Goal: Task Accomplishment & Management: Use online tool/utility

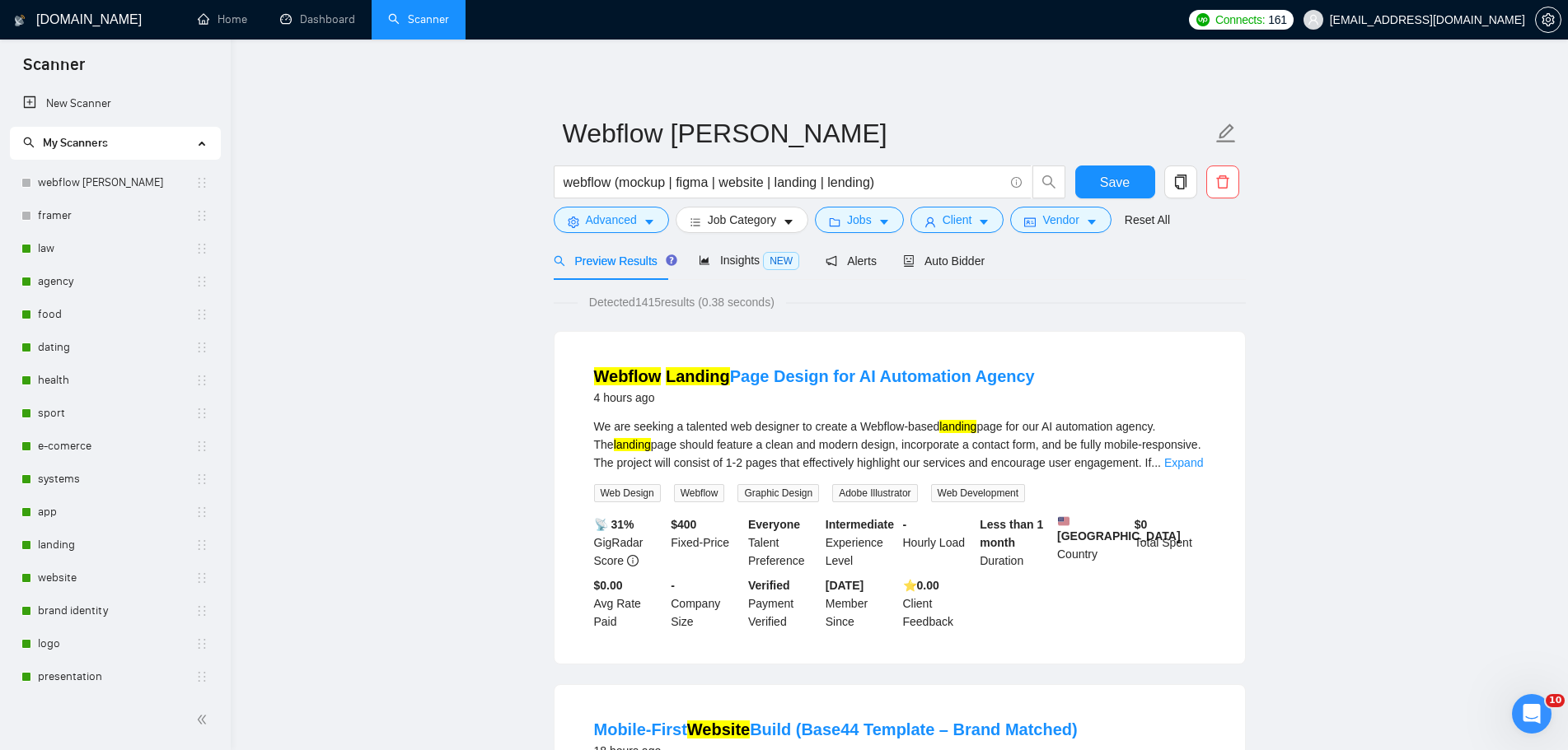
scroll to position [300, 0]
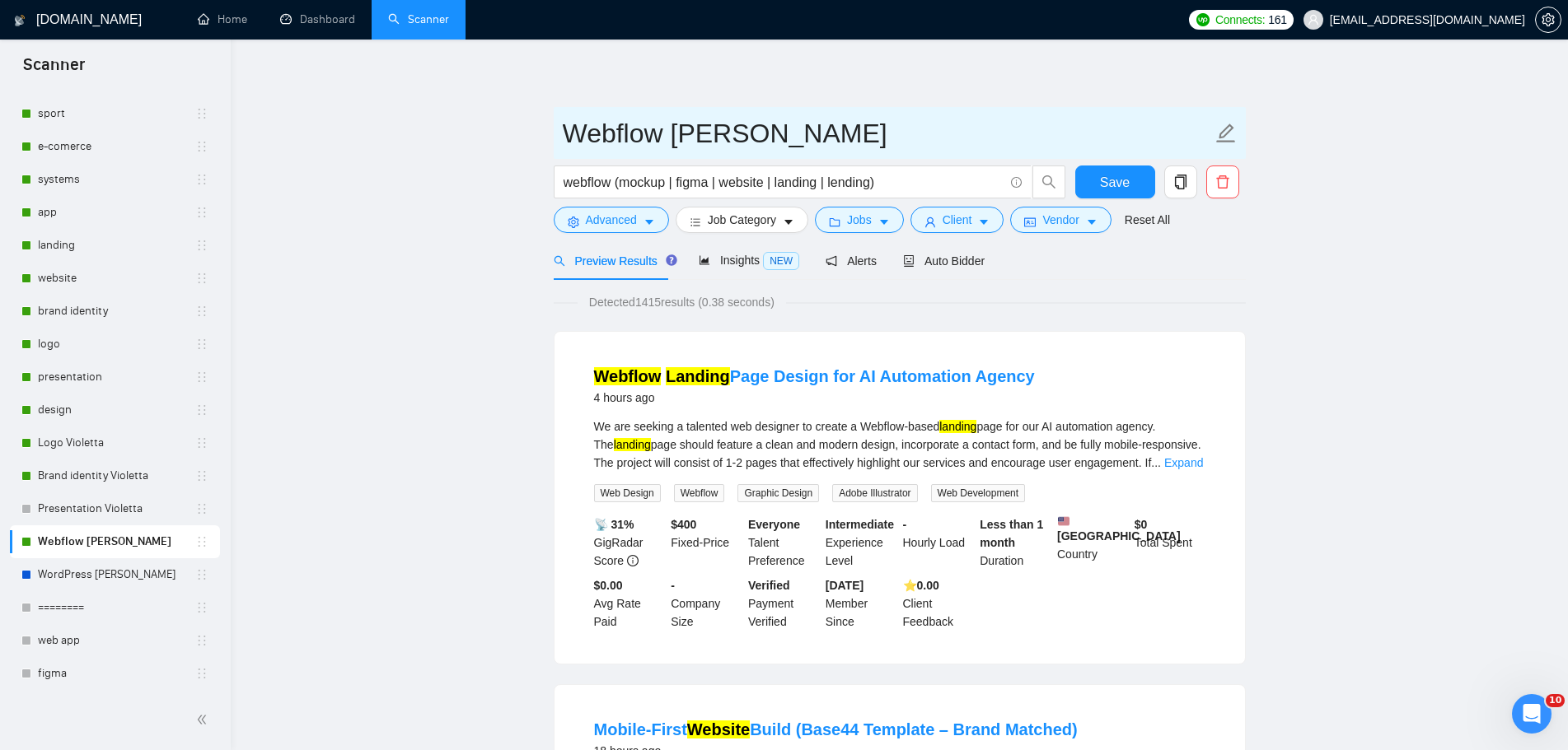
click at [791, 137] on input "Webflow [PERSON_NAME]" at bounding box center [887, 133] width 649 height 41
paste input "[PERSON_NAME]"
type input "[PERSON_NAME] Webflow"
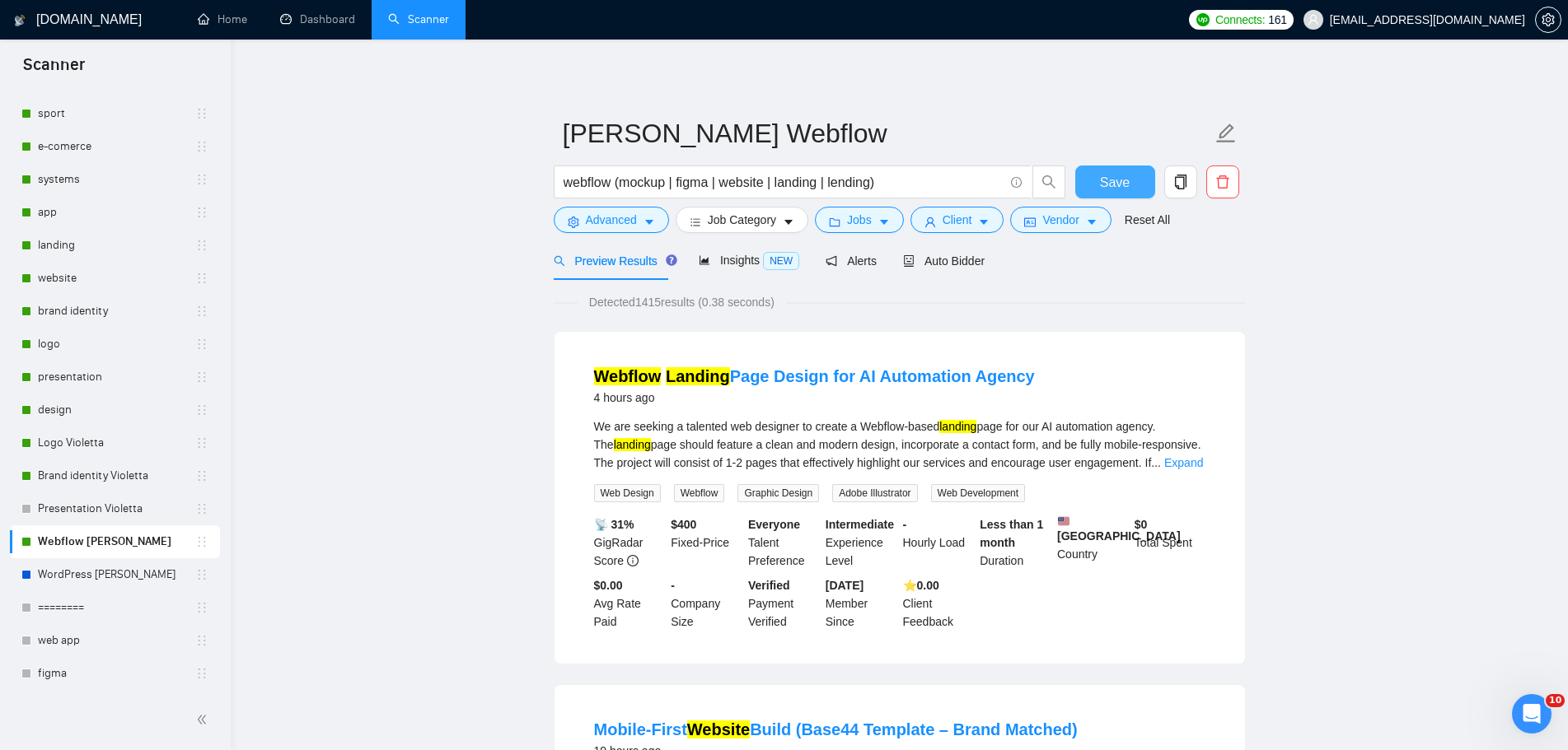
click at [1109, 183] on span "Save" at bounding box center [1114, 182] width 30 height 21
click at [1130, 170] on button "Save" at bounding box center [1115, 182] width 80 height 33
click at [98, 569] on link "WordPress [PERSON_NAME]" at bounding box center [117, 575] width 158 height 33
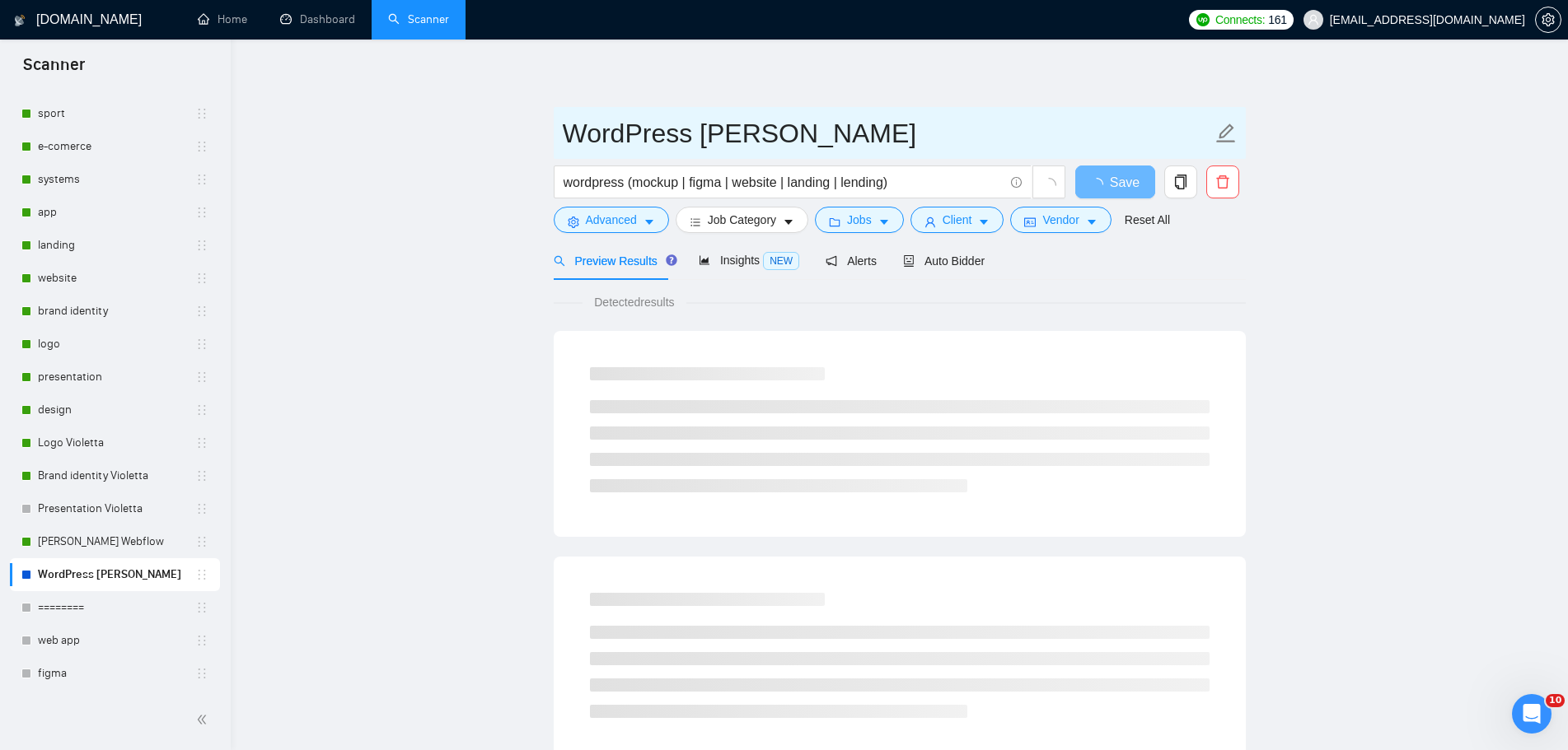
click at [1229, 130] on icon "edit" at bounding box center [1225, 133] width 21 height 21
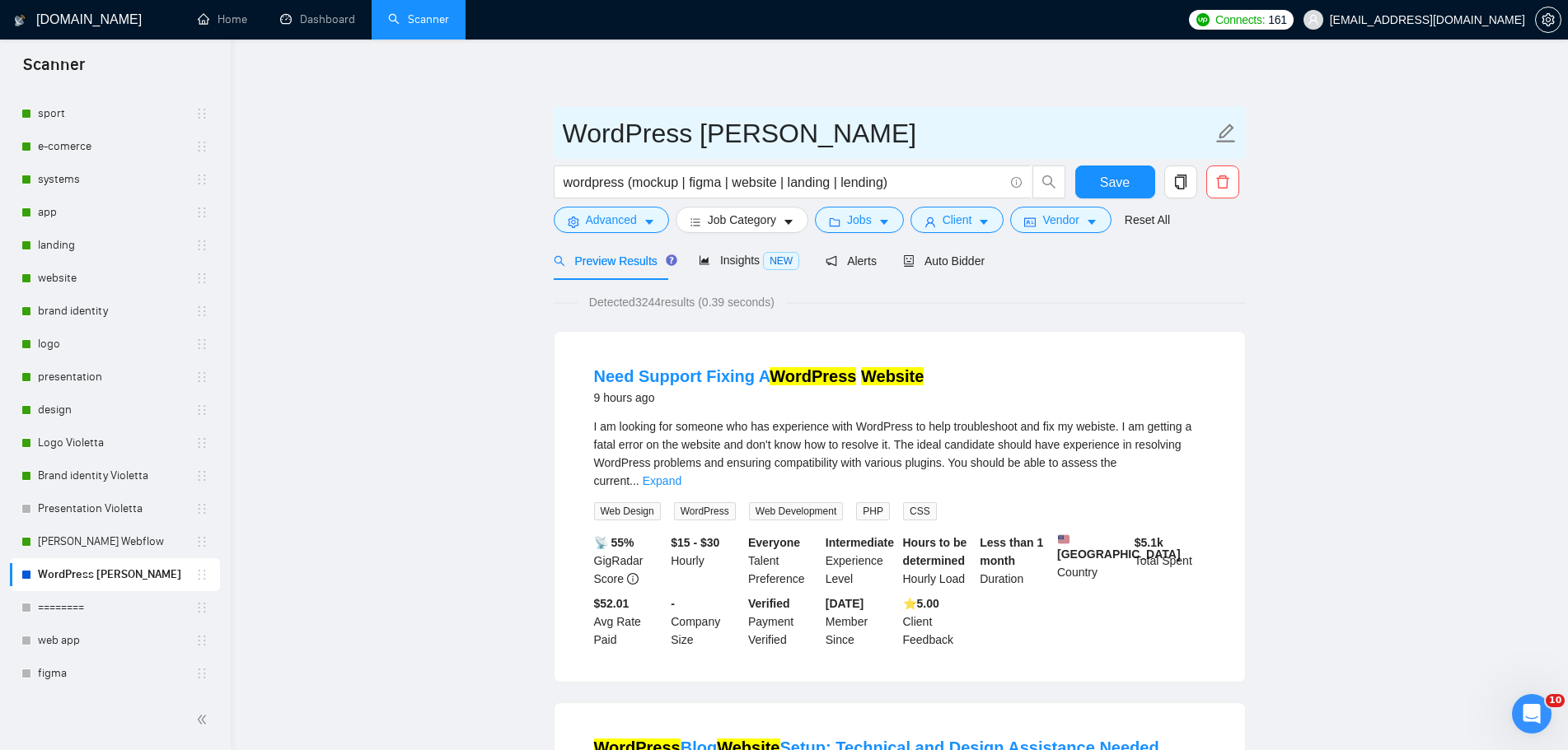
click at [568, 143] on input "WordPress [PERSON_NAME]" at bounding box center [887, 133] width 649 height 41
paste input "[PERSON_NAME]"
drag, startPoint x: 777, startPoint y: 138, endPoint x: 919, endPoint y: 141, distance: 142.0
click at [919, 141] on input "[PERSON_NAME] [PERSON_NAME]" at bounding box center [887, 133] width 649 height 41
type input "[PERSON_NAME]"
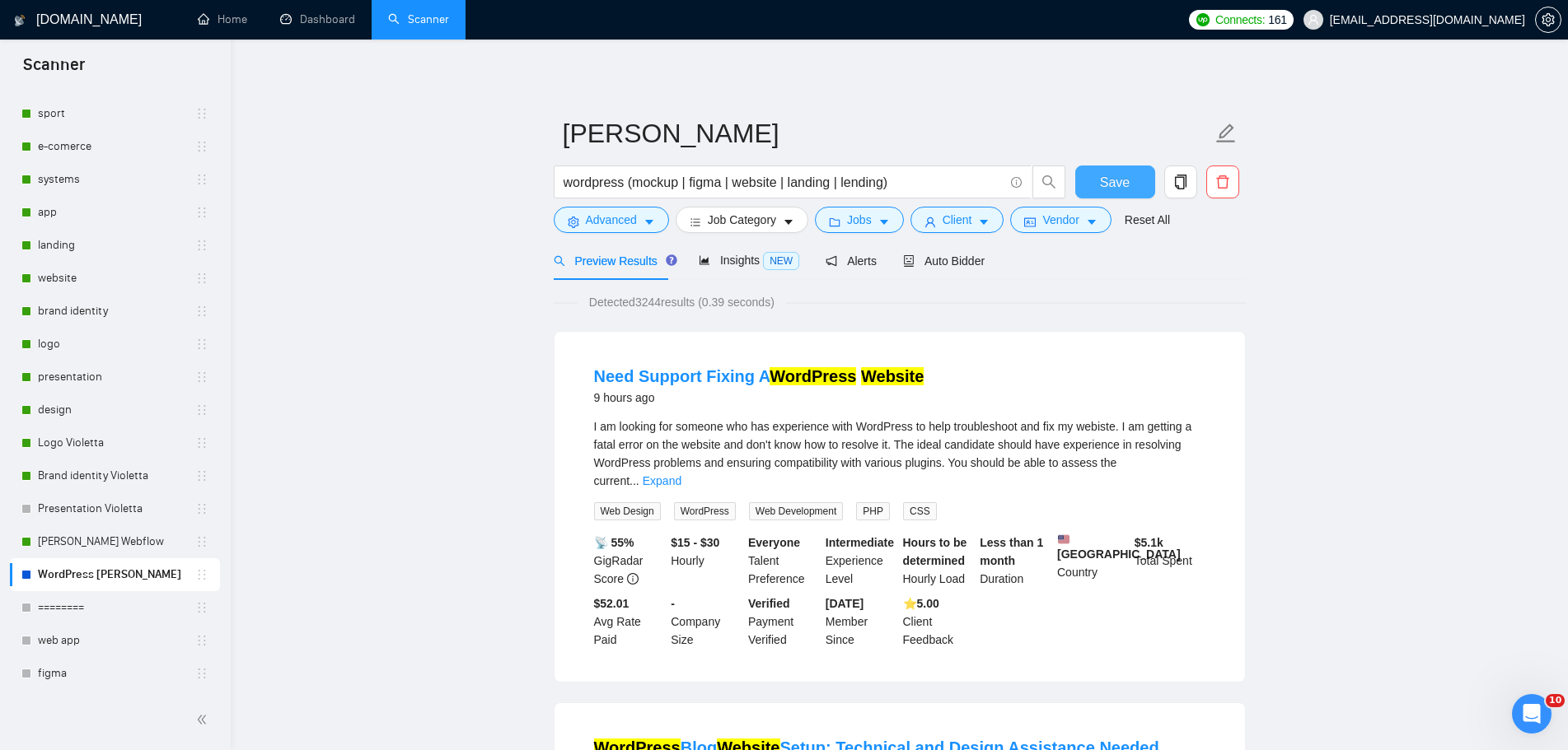
click at [1107, 187] on span "Save" at bounding box center [1114, 182] width 30 height 21
click at [1125, 189] on span "Save" at bounding box center [1114, 182] width 30 height 21
click at [112, 474] on link "Brand identity Violetta" at bounding box center [117, 476] width 158 height 33
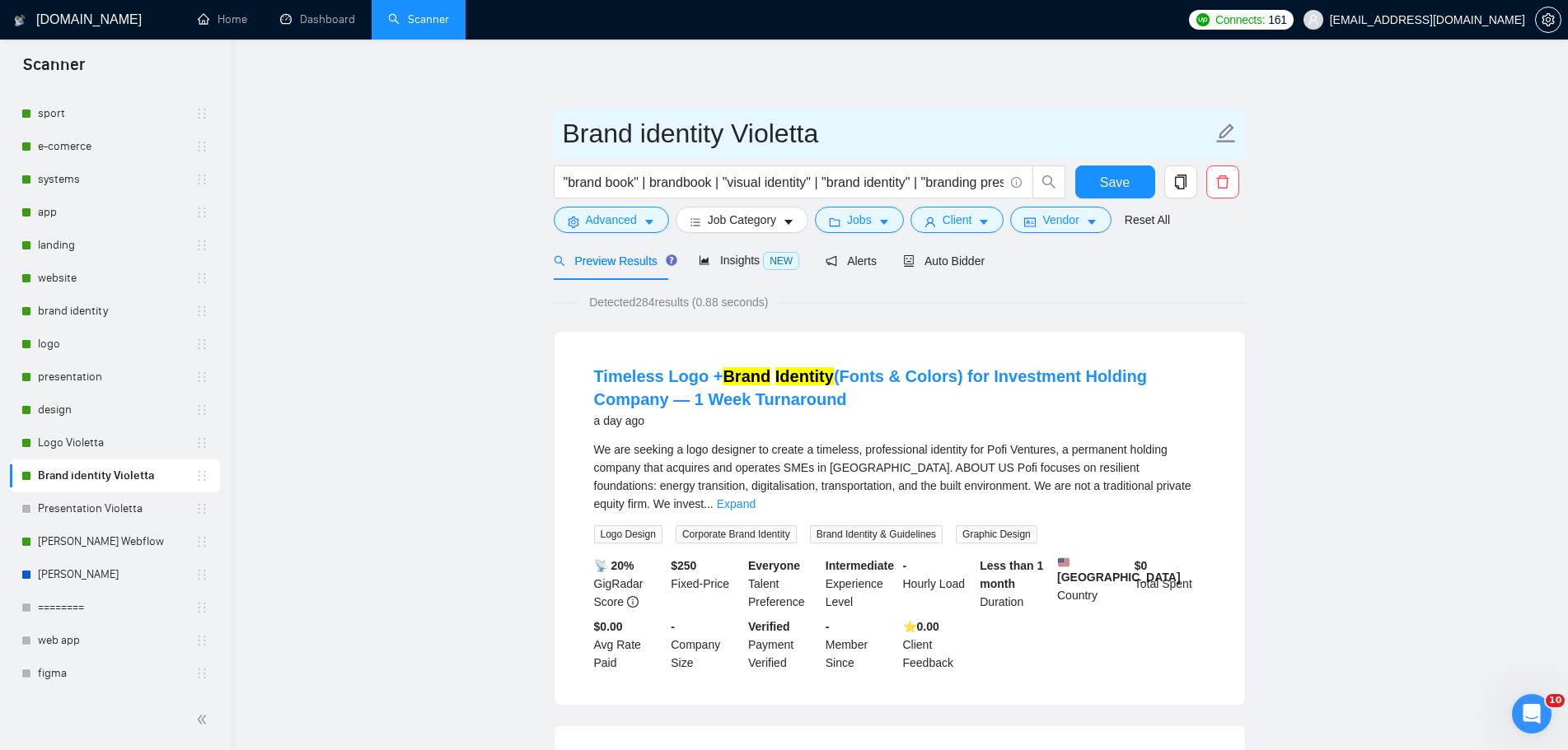
click at [1222, 125] on icon "edit" at bounding box center [1225, 133] width 21 height 21
drag, startPoint x: 821, startPoint y: 138, endPoint x: 746, endPoint y: 137, distance: 75.0
click at [746, 137] on input "Brand identity Violetta" at bounding box center [887, 133] width 649 height 41
click at [564, 132] on input "Brand identity" at bounding box center [887, 133] width 649 height 41
paste input "Violetta"
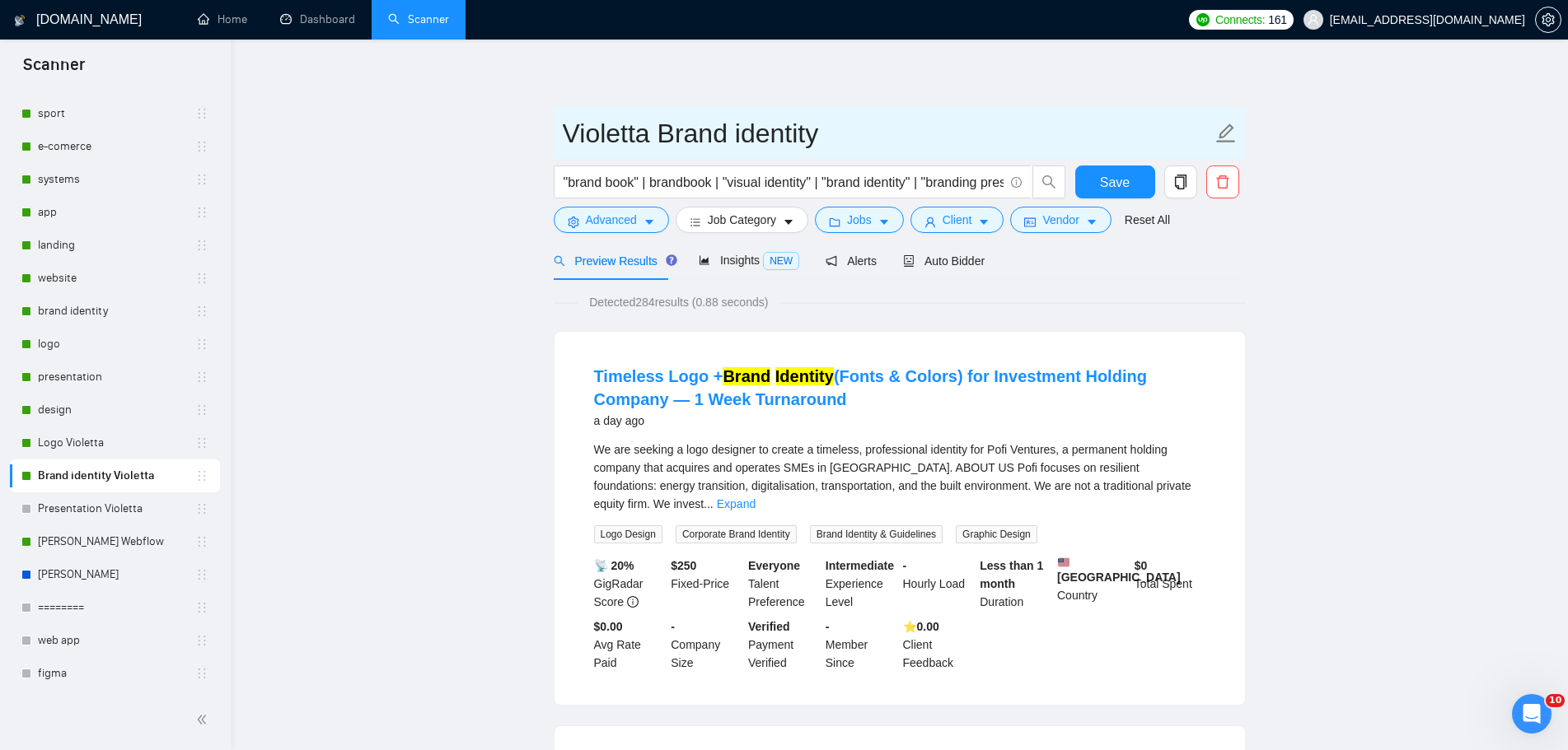
click at [653, 143] on input "Violetta Brand identity" at bounding box center [887, 133] width 649 height 41
type input "VIOLETTA Brand identity"
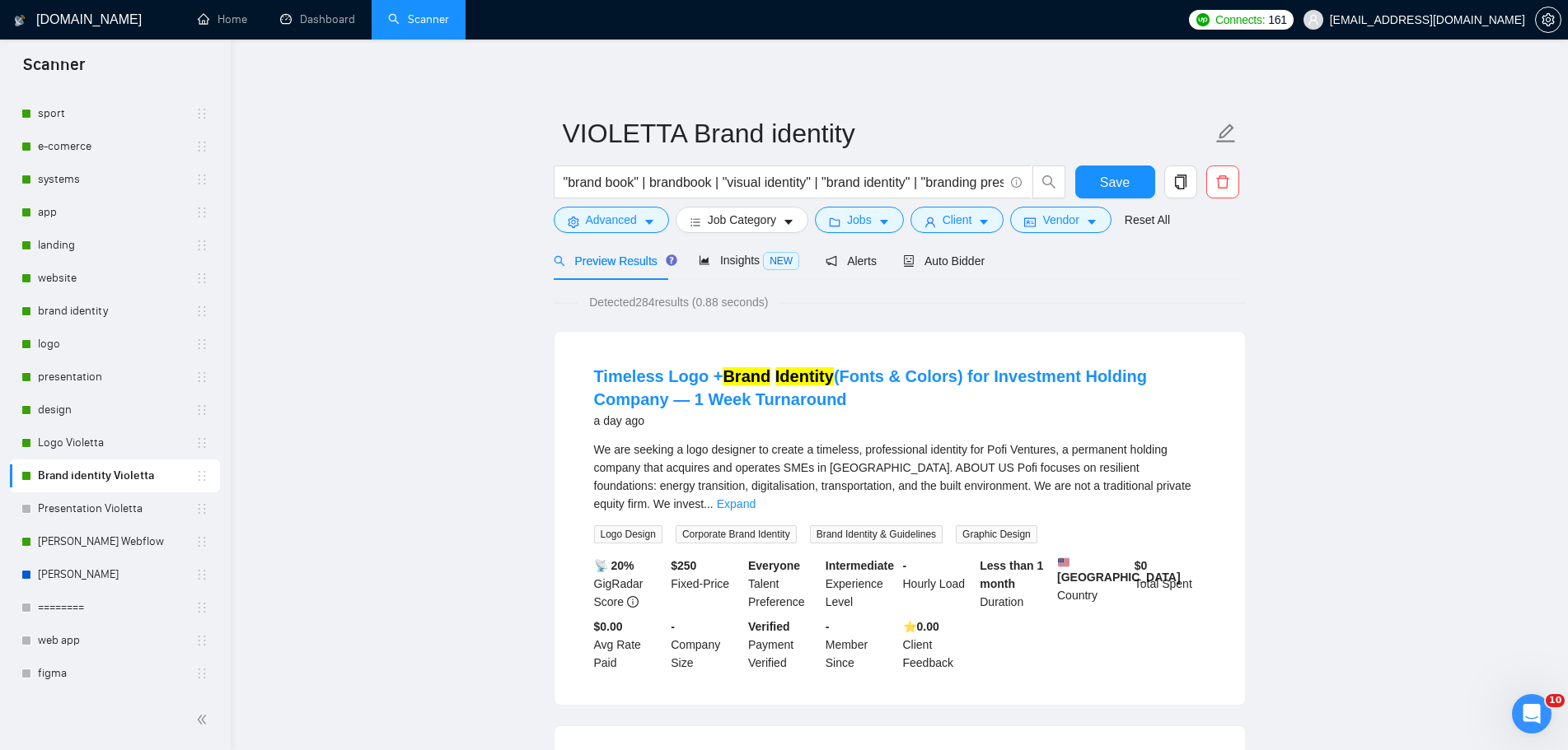
click at [1119, 179] on span "Save" at bounding box center [1114, 182] width 30 height 21
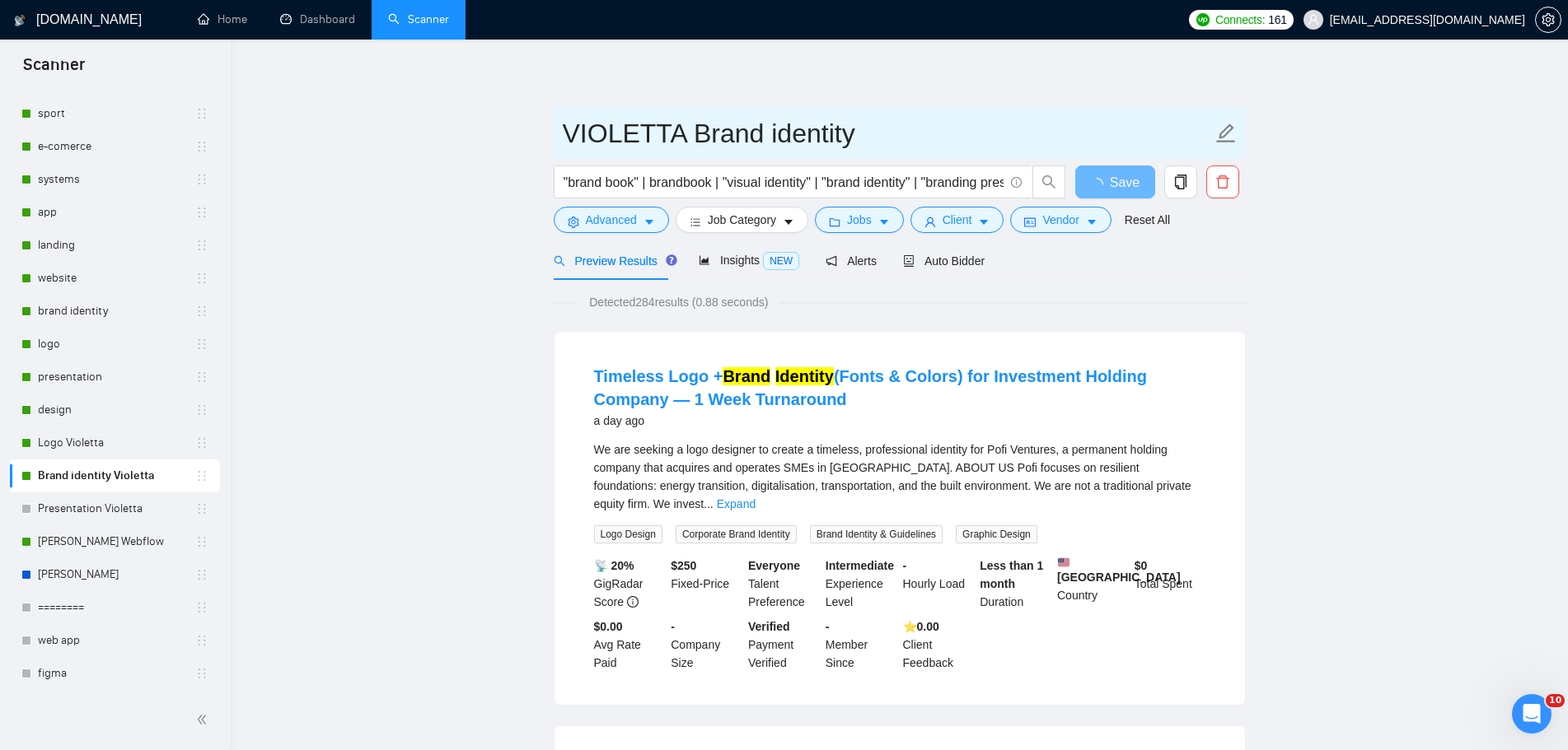
drag, startPoint x: 676, startPoint y: 137, endPoint x: 552, endPoint y: 143, distance: 124.1
click at [553, 143] on span "VIOLETTA Brand identity" at bounding box center [899, 132] width 692 height 52
click at [943, 139] on input "VIOLETTA Brand identity" at bounding box center [887, 133] width 649 height 41
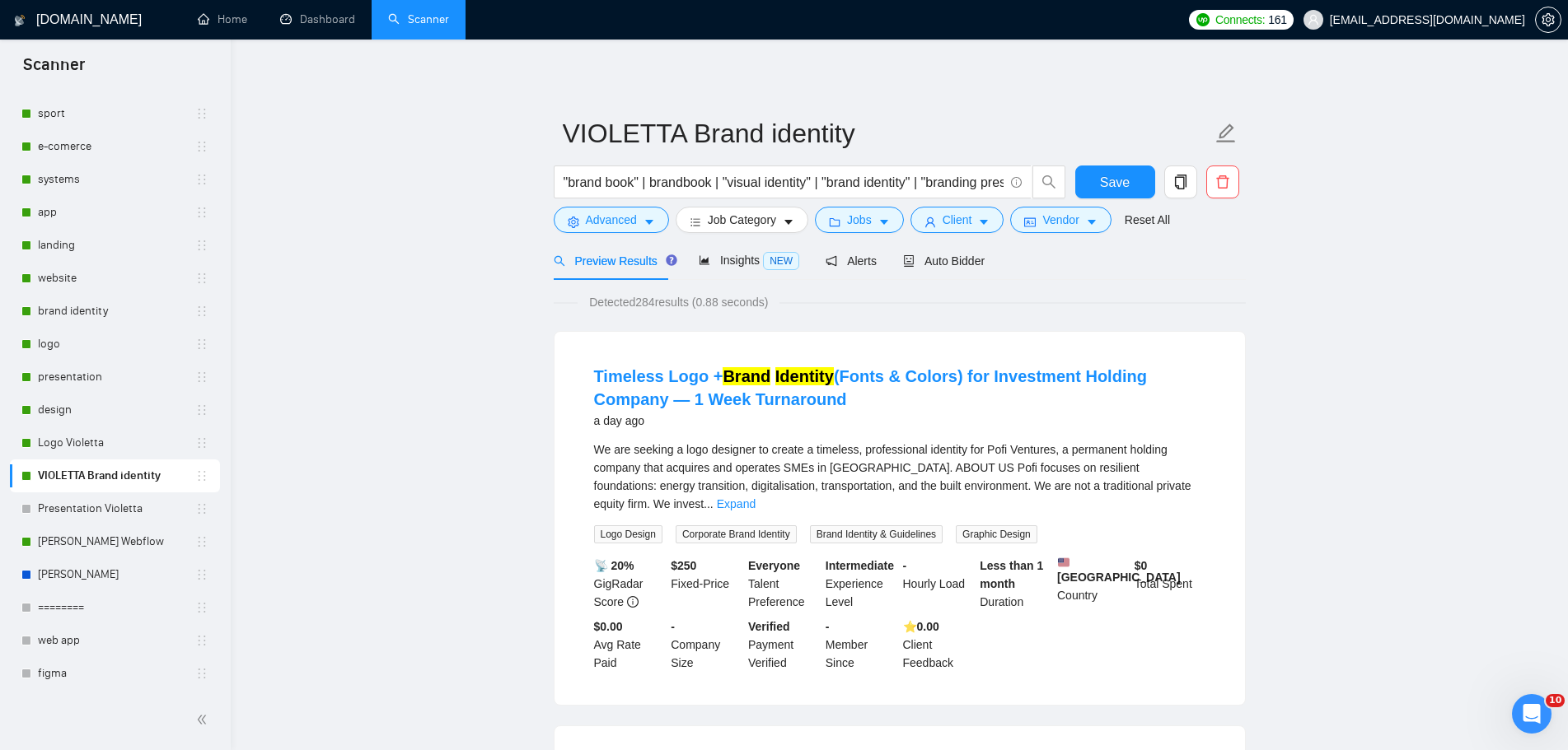
click at [107, 448] on link "Logo Violetta" at bounding box center [117, 443] width 158 height 33
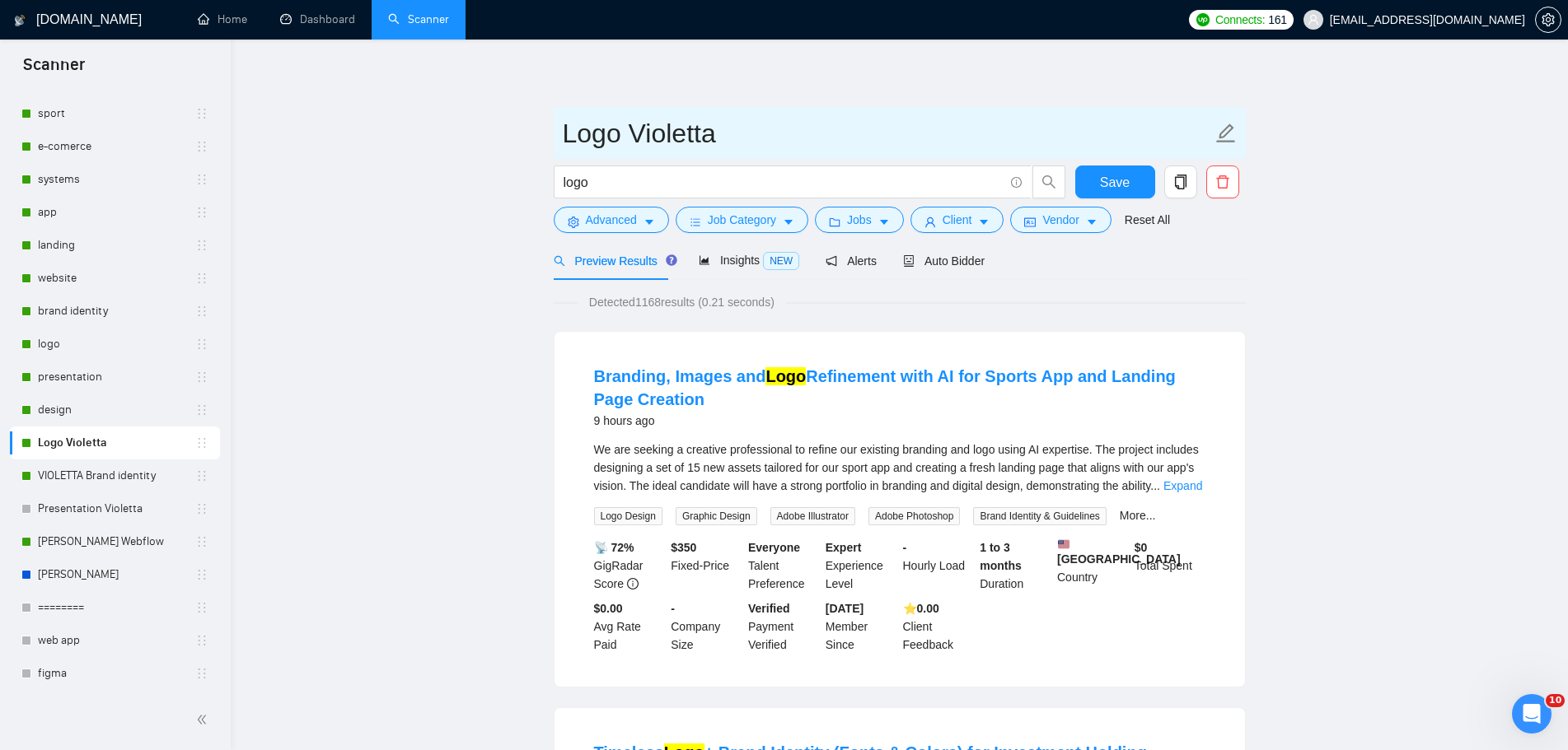
click at [1233, 134] on icon "edit" at bounding box center [1225, 133] width 21 height 21
click at [569, 132] on input "Logo Violetta" at bounding box center [887, 133] width 649 height 41
paste input "VIOLETTA"
drag, startPoint x: 774, startPoint y: 129, endPoint x: 919, endPoint y: 138, distance: 145.3
click at [919, 138] on input "VIOLETTA Logo Violetta" at bounding box center [887, 133] width 649 height 41
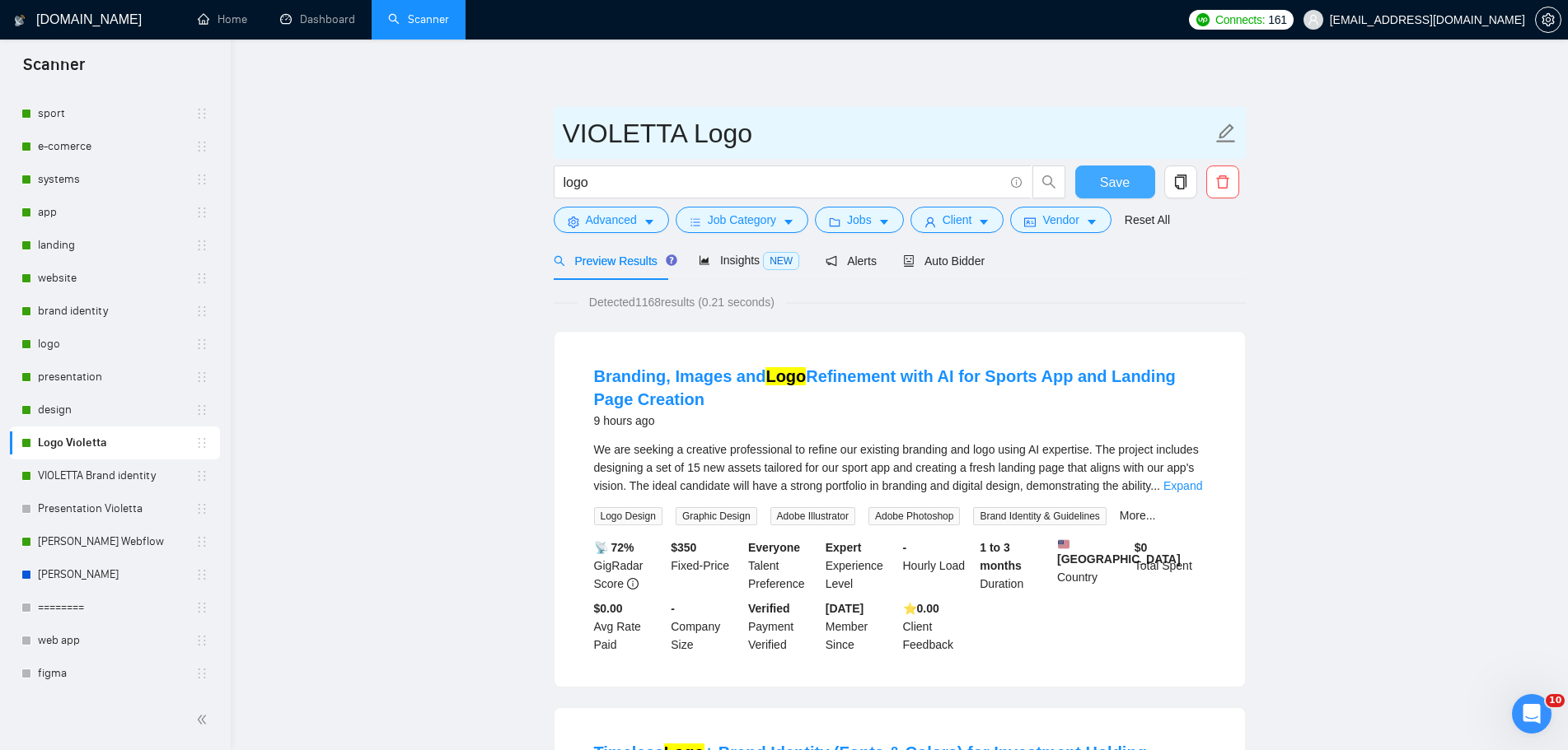
type input "VIOLETTA Logo"
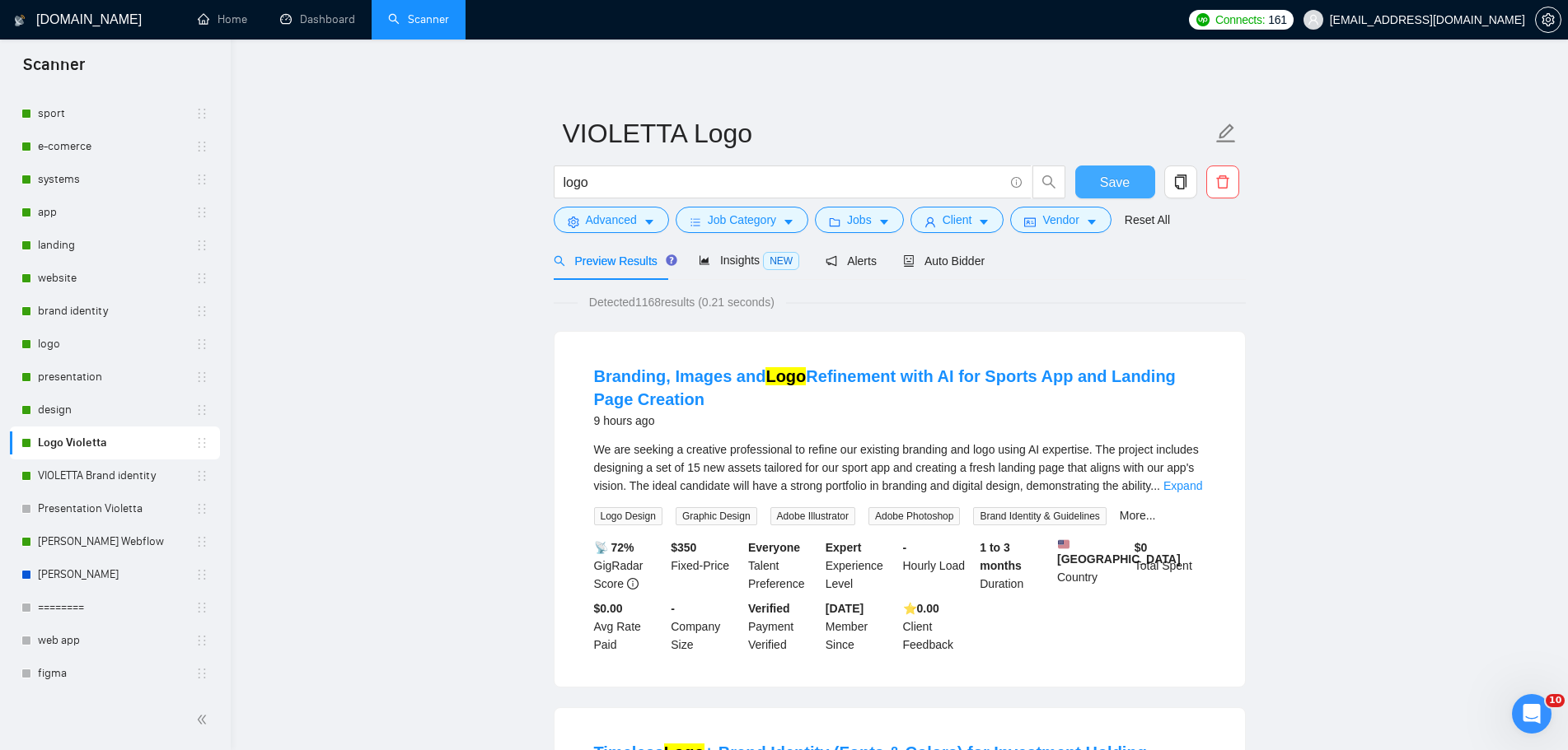
click at [1130, 180] on button "Save" at bounding box center [1115, 182] width 80 height 33
click at [98, 503] on link "Presentation Violetta" at bounding box center [117, 509] width 158 height 33
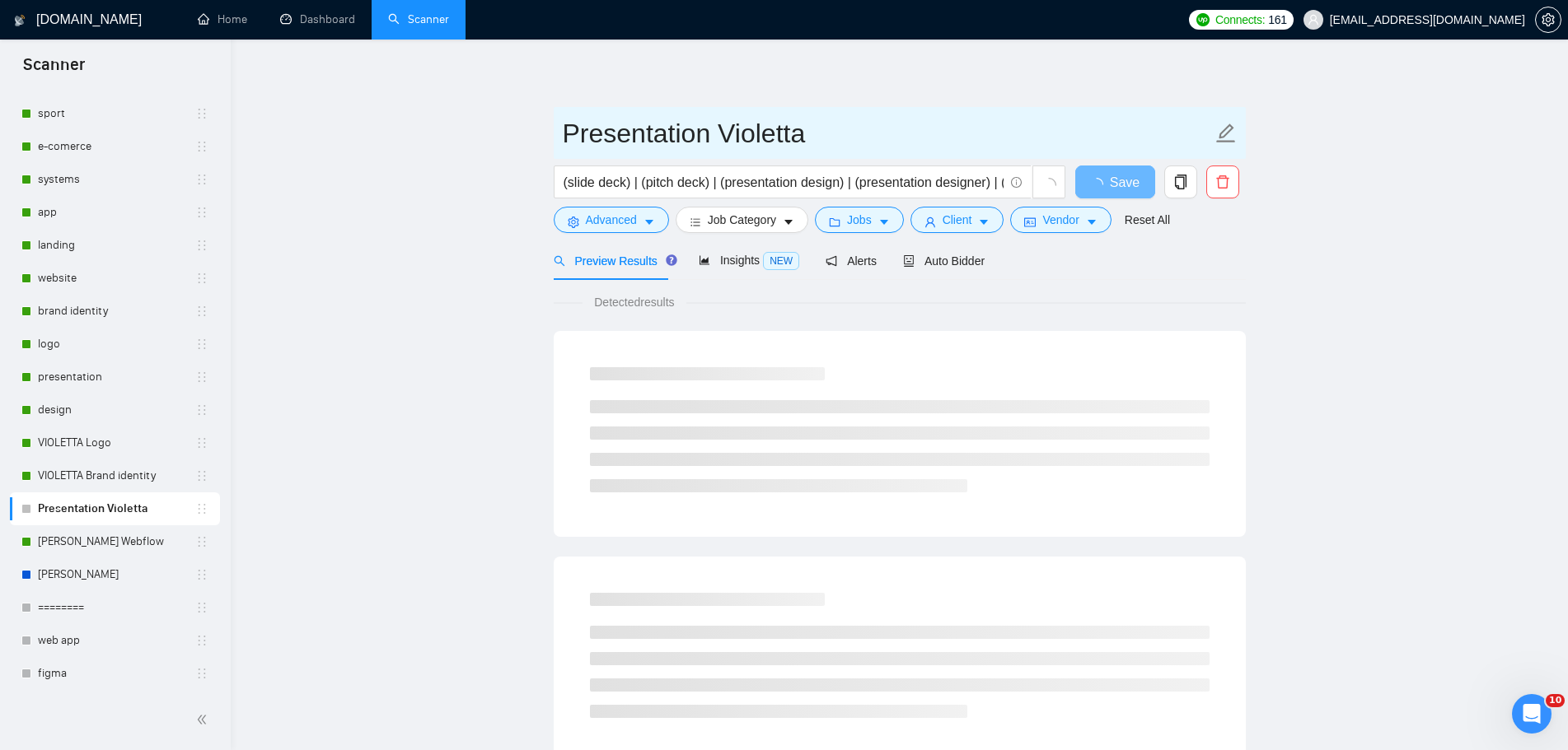
click at [1223, 135] on icon "edit" at bounding box center [1225, 133] width 21 height 21
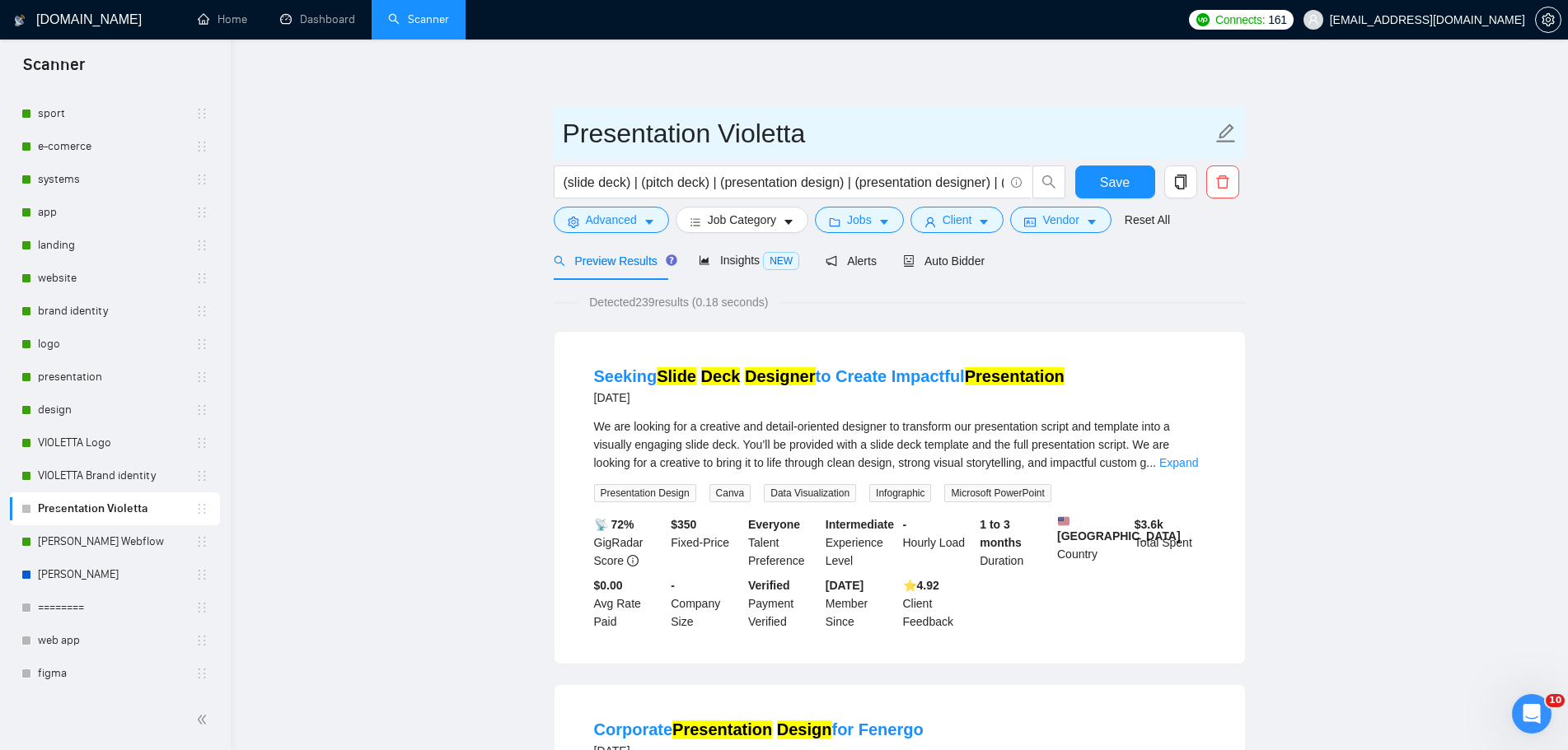
click at [566, 139] on input "Presentation Violetta" at bounding box center [887, 133] width 649 height 41
paste input "VIOLETTA"
drag, startPoint x: 842, startPoint y: 137, endPoint x: 1087, endPoint y: 139, distance: 245.0
click at [1056, 145] on input "VIOLETTA Presentation Violetta" at bounding box center [887, 133] width 649 height 41
type input "VIOLETTA Presentation"
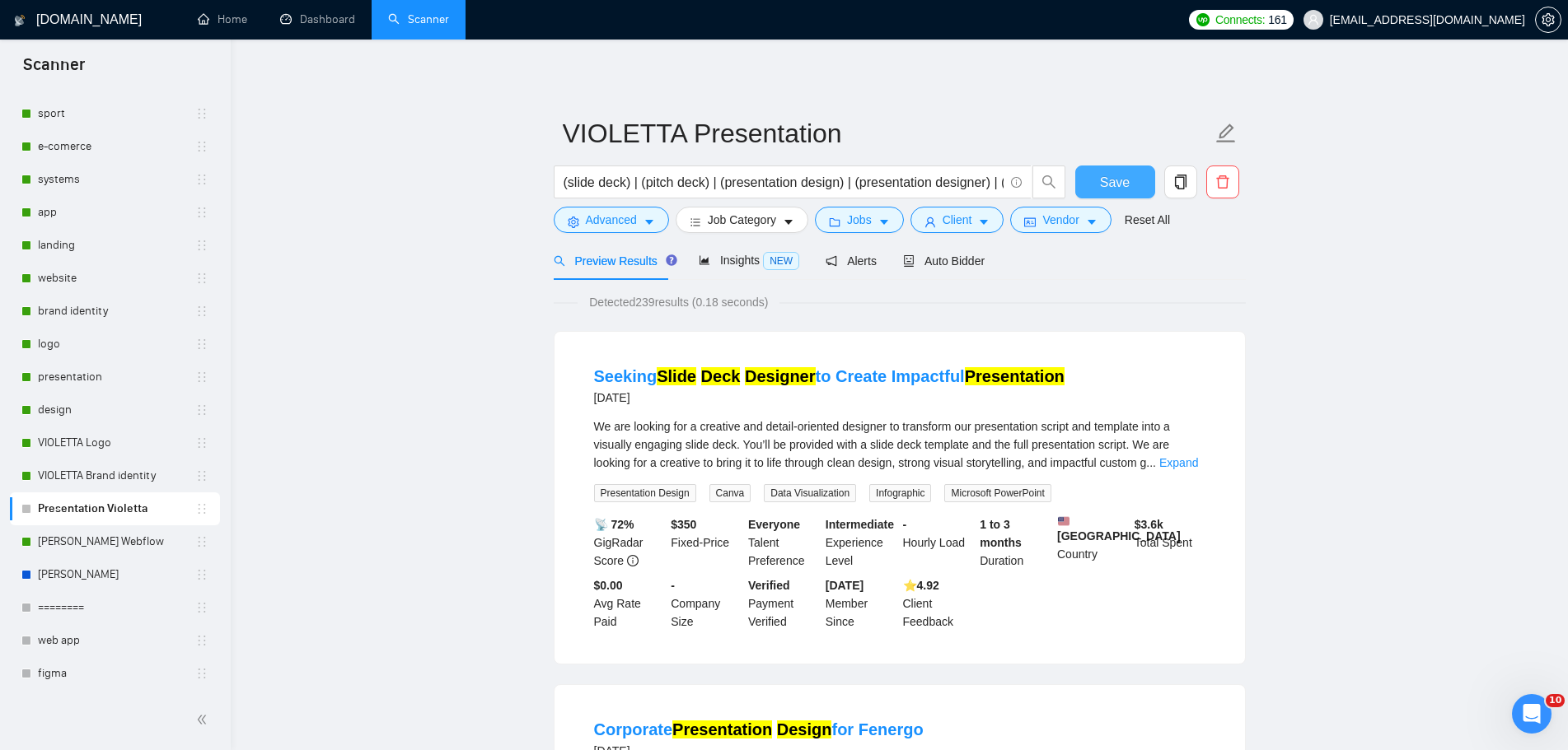
click at [1123, 182] on span "Save" at bounding box center [1114, 182] width 30 height 21
click at [1118, 173] on span "Save" at bounding box center [1114, 182] width 30 height 21
click at [114, 574] on link "[PERSON_NAME]" at bounding box center [117, 575] width 158 height 33
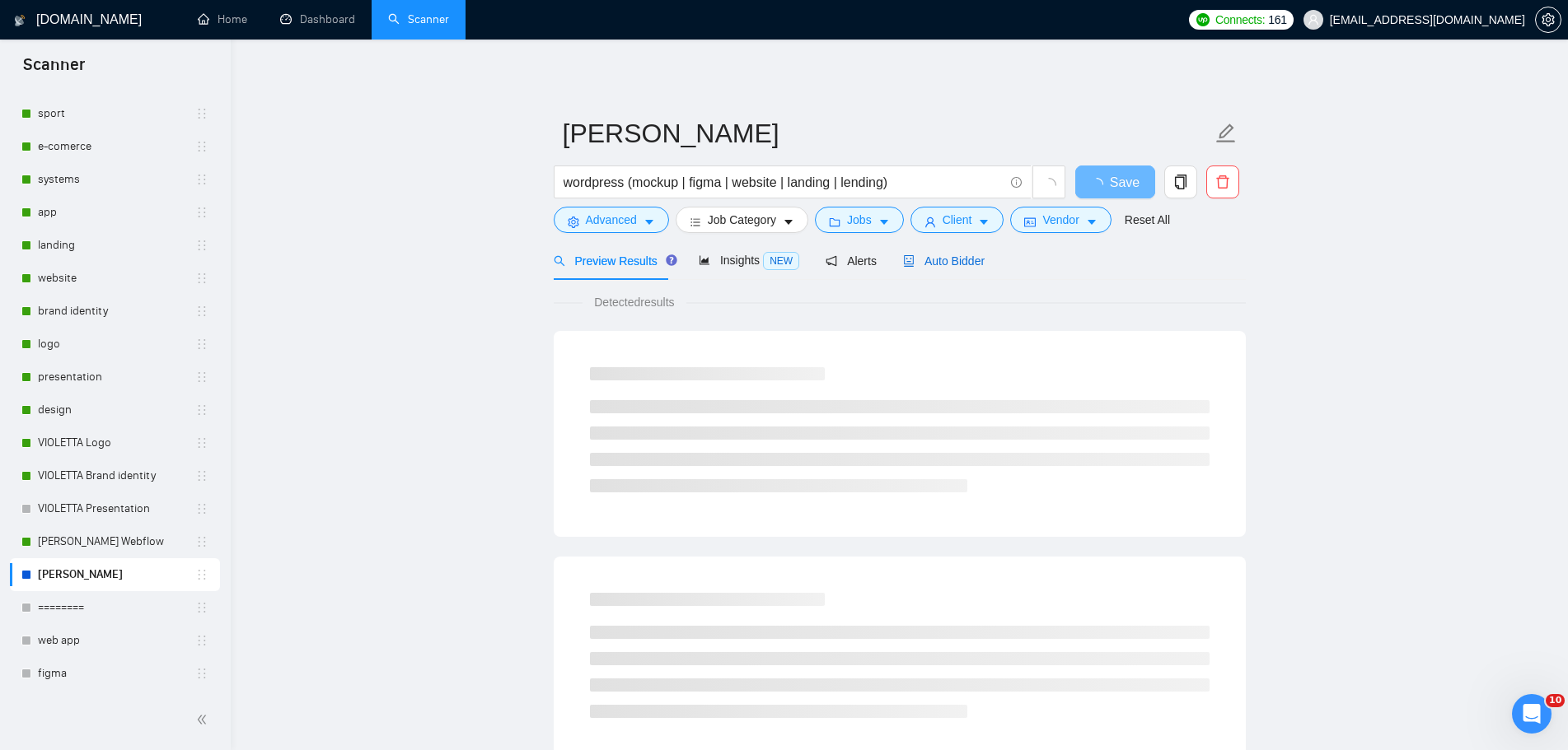
click at [945, 263] on span "Auto Bidder" at bounding box center [943, 261] width 81 height 13
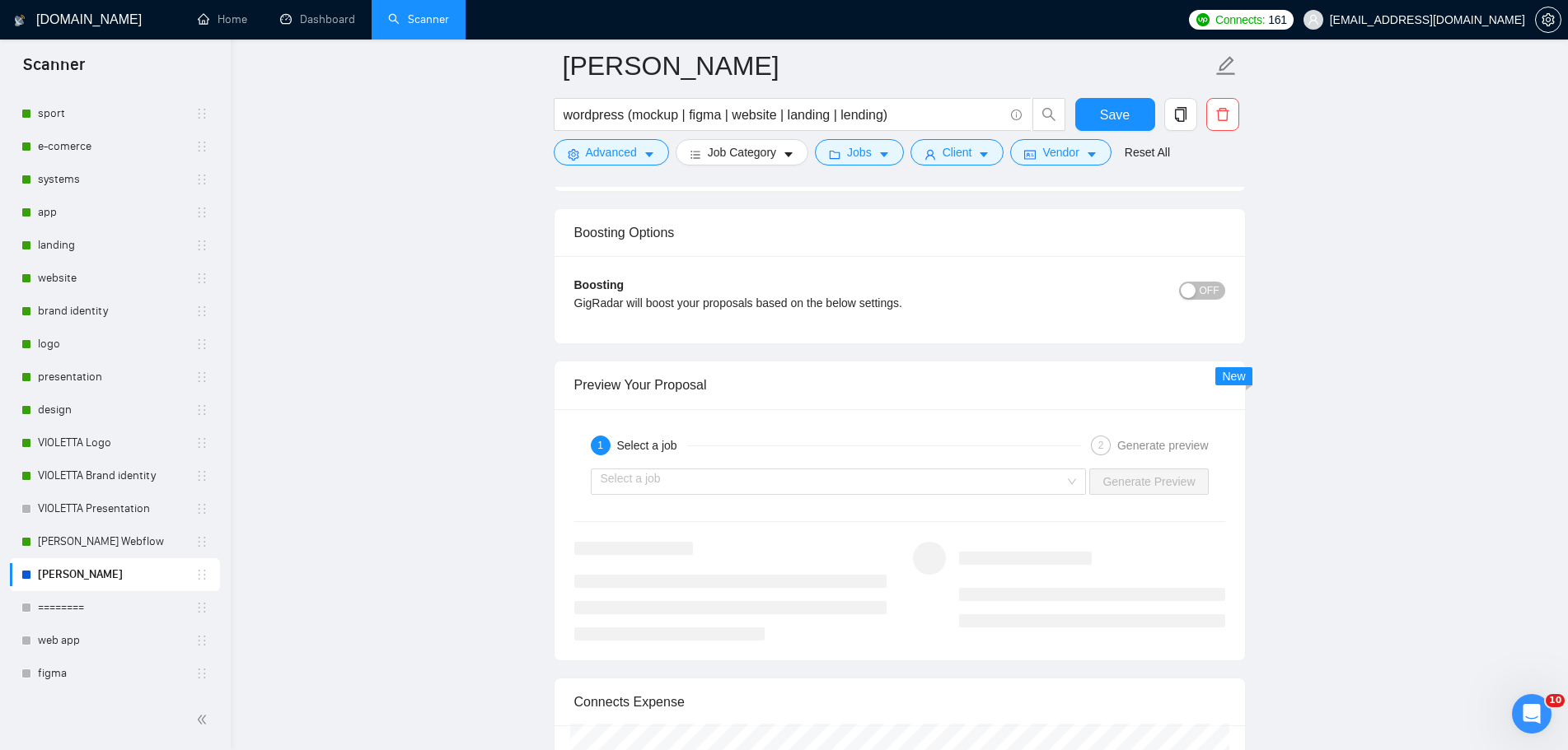
scroll to position [3046, 0]
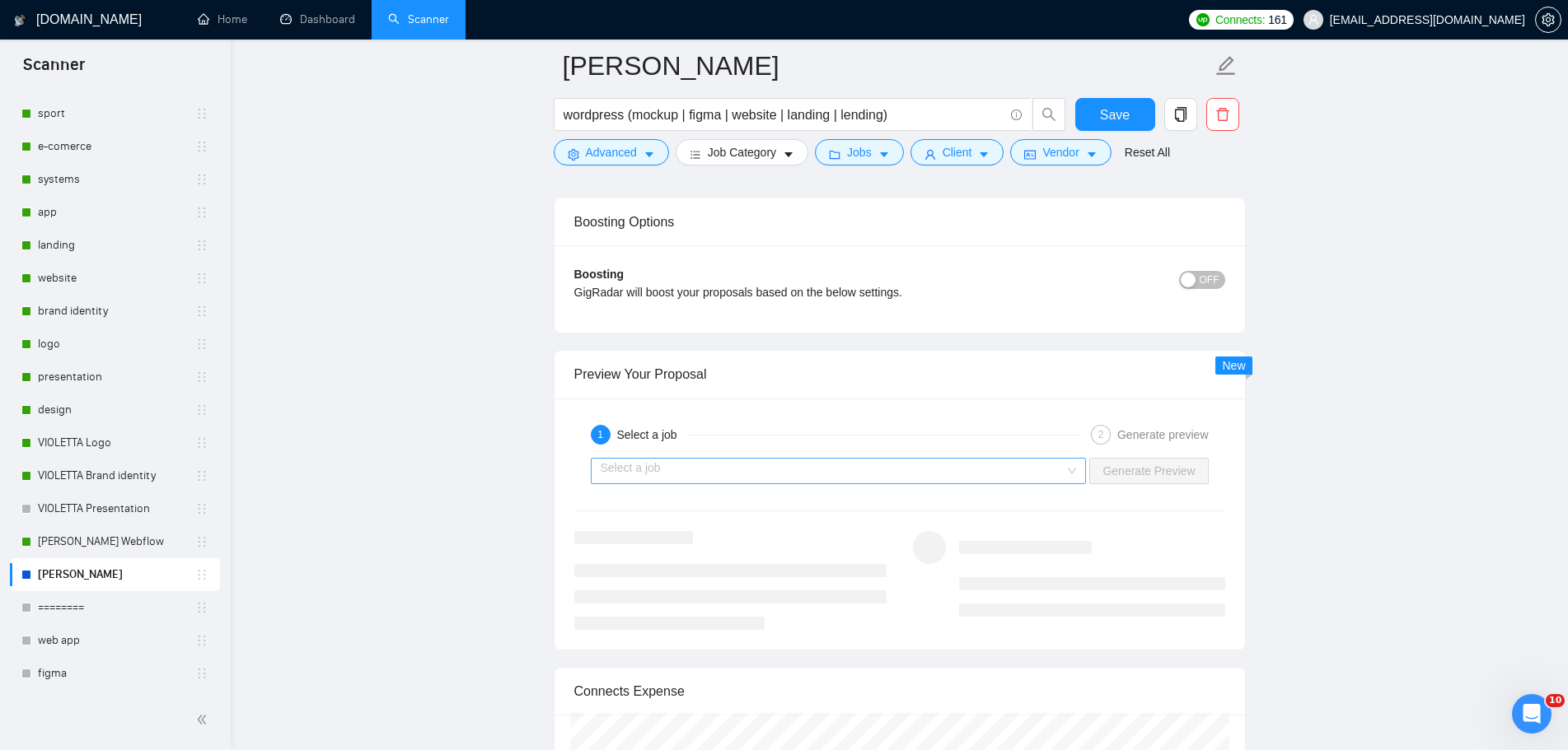
click at [1087, 474] on div "Select a job" at bounding box center [839, 470] width 496 height 26
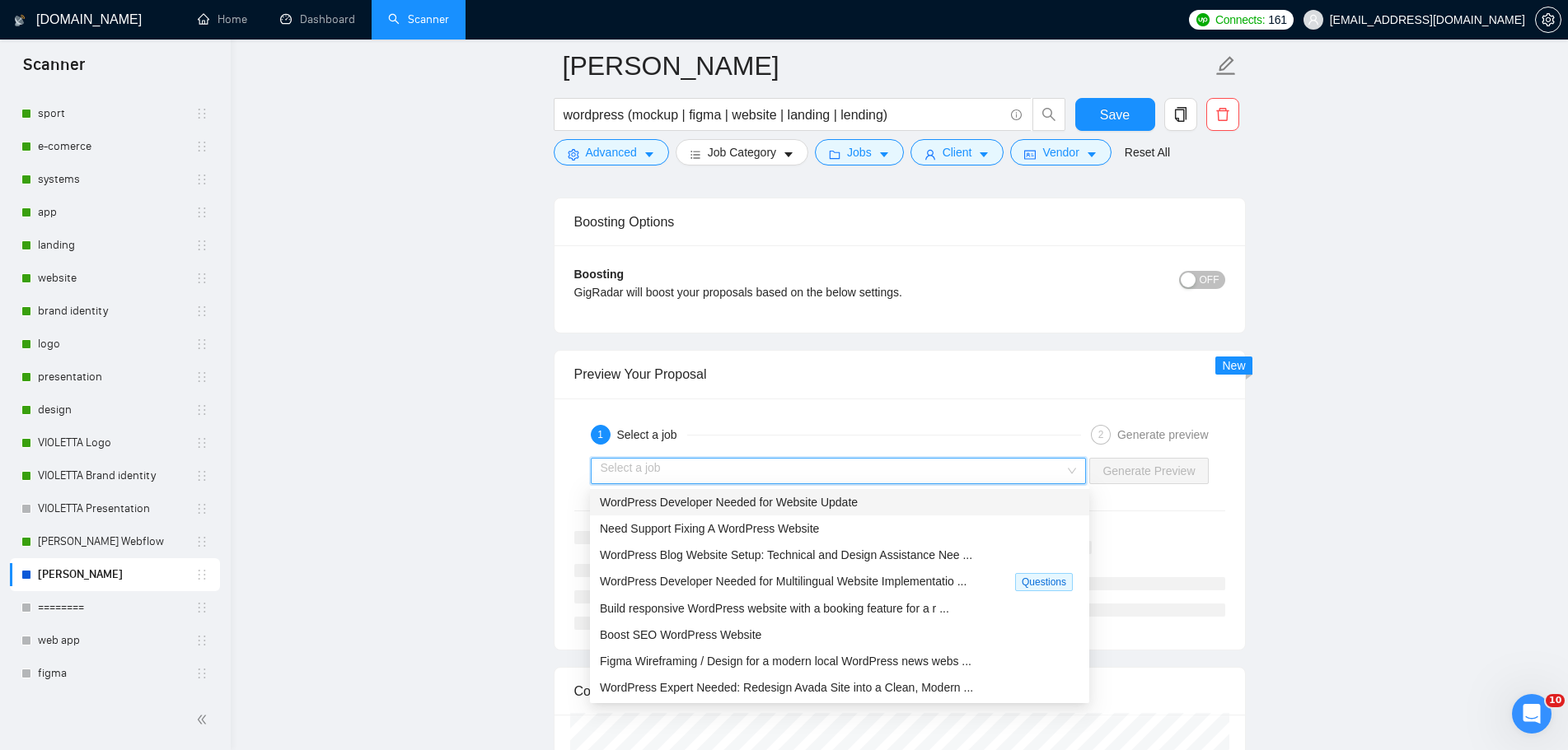
click at [874, 503] on div "WordPress Developer Needed for Website Update" at bounding box center [840, 502] width 480 height 18
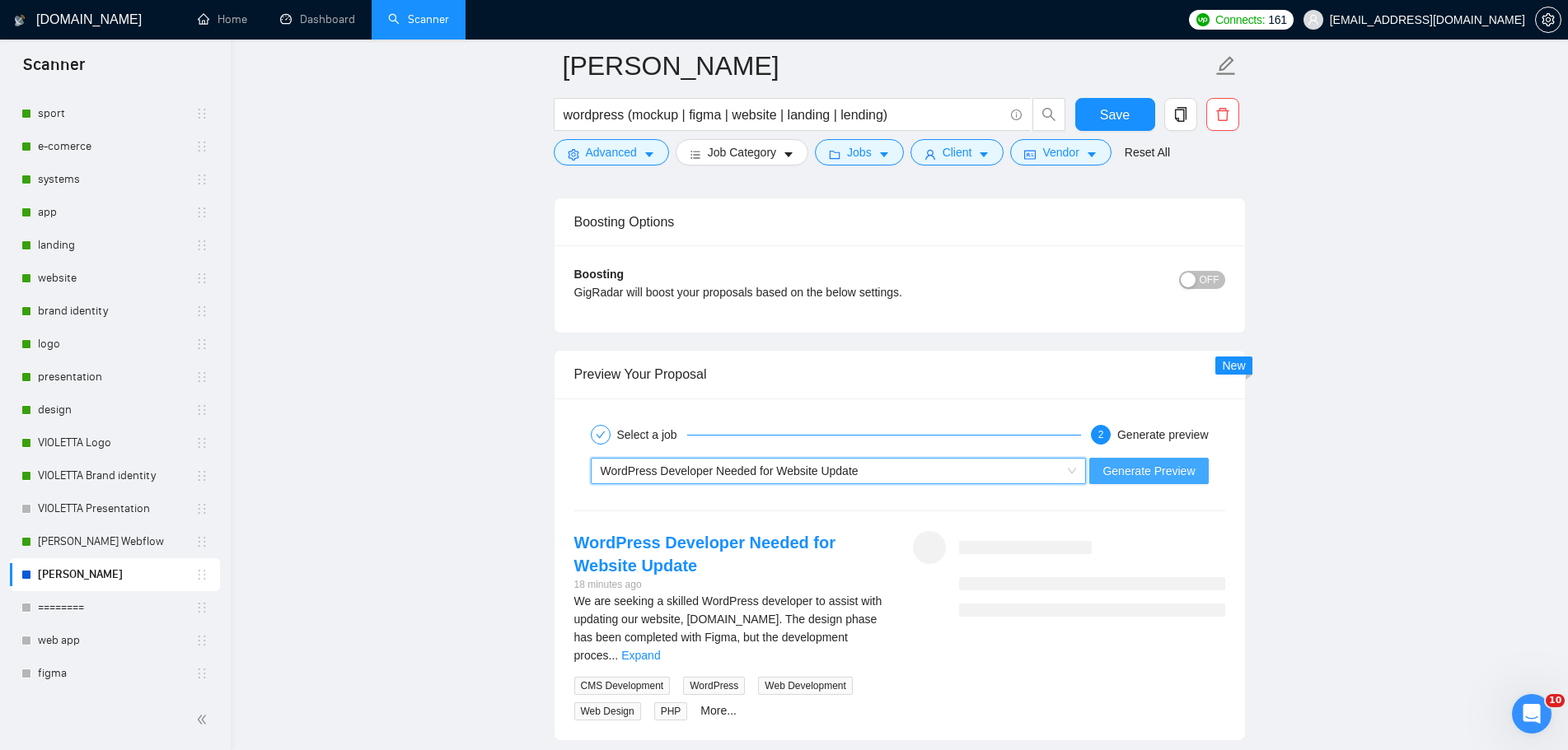
click at [1168, 480] on button "Generate Preview" at bounding box center [1149, 470] width 119 height 26
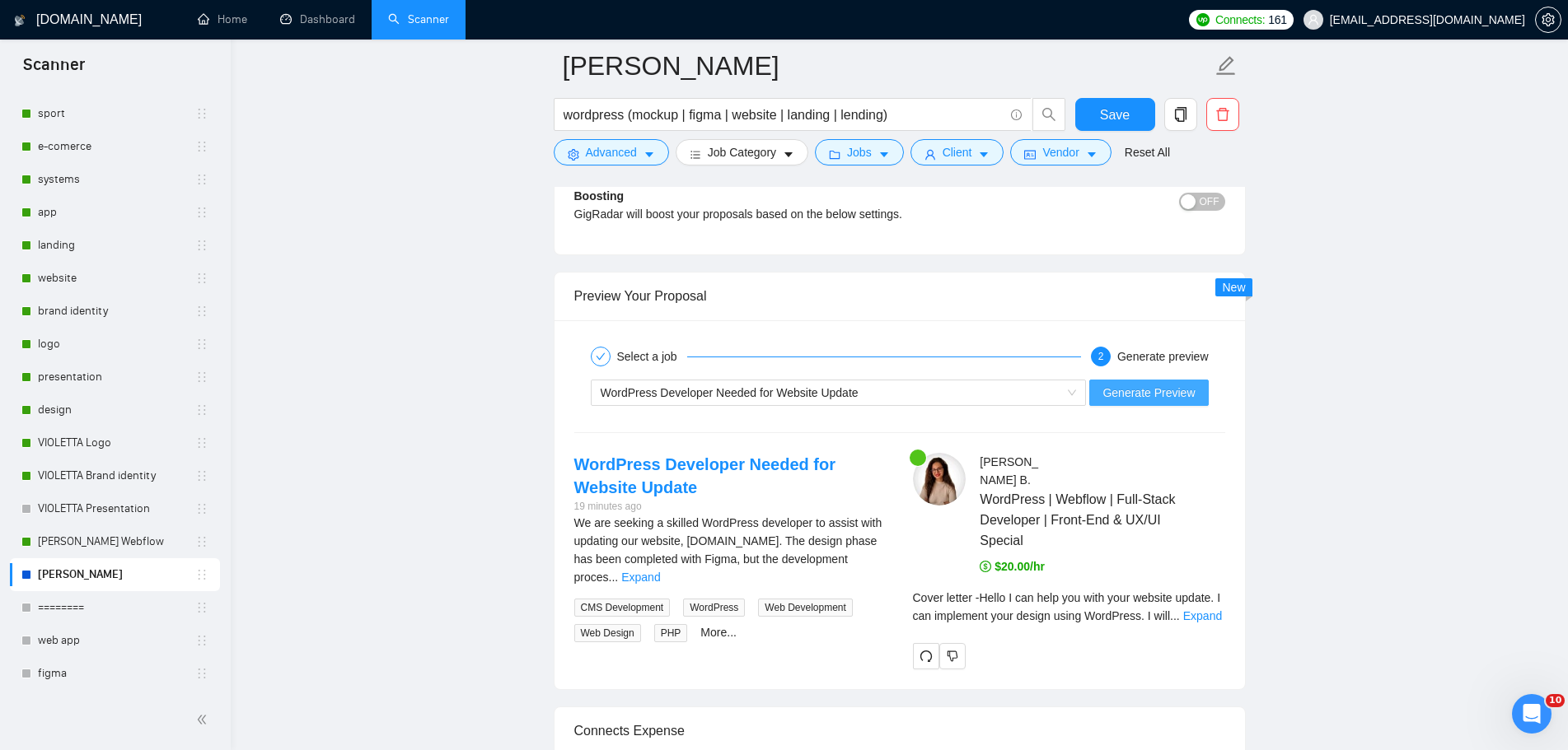
scroll to position [3211, 0]
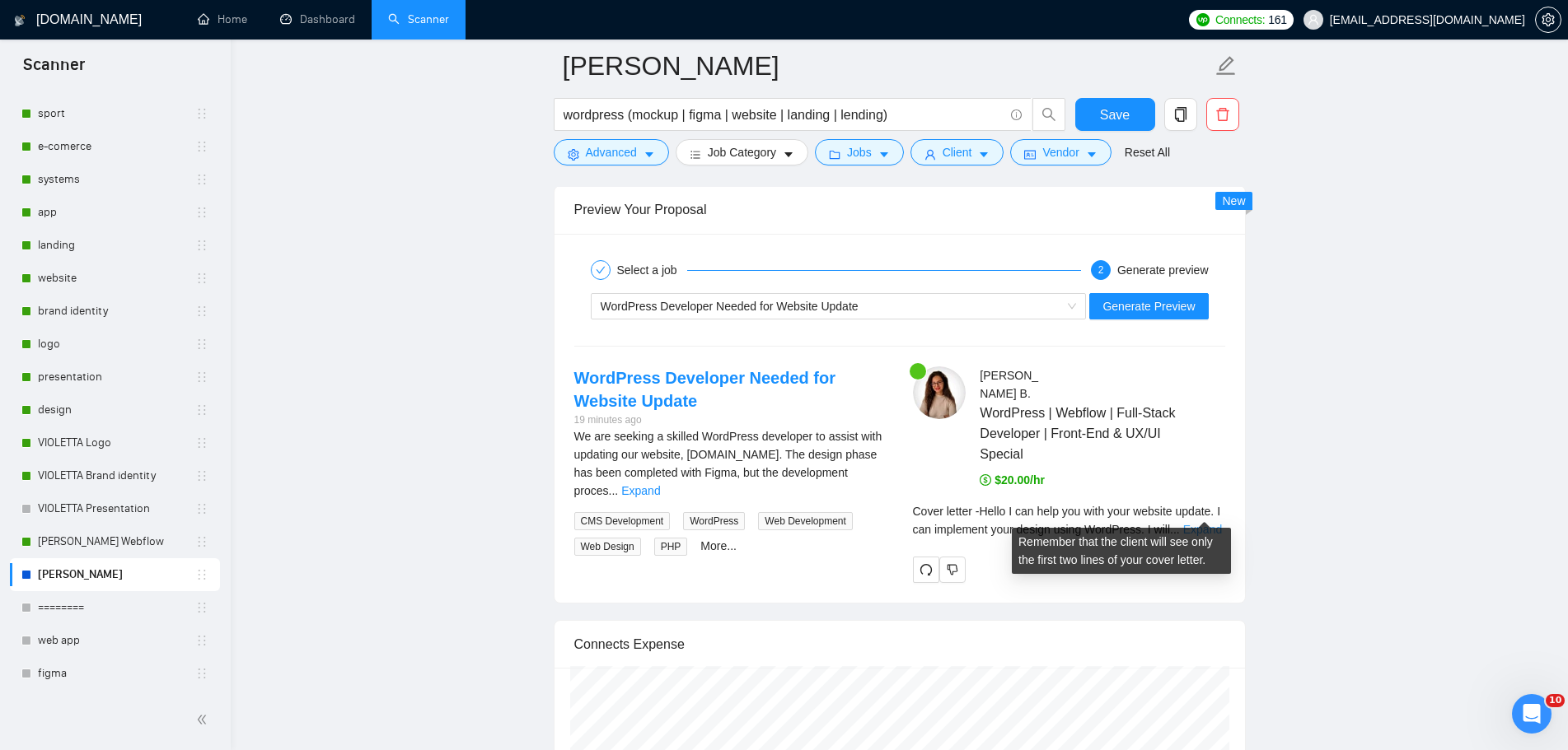
click at [1205, 523] on link "Expand" at bounding box center [1202, 529] width 38 height 13
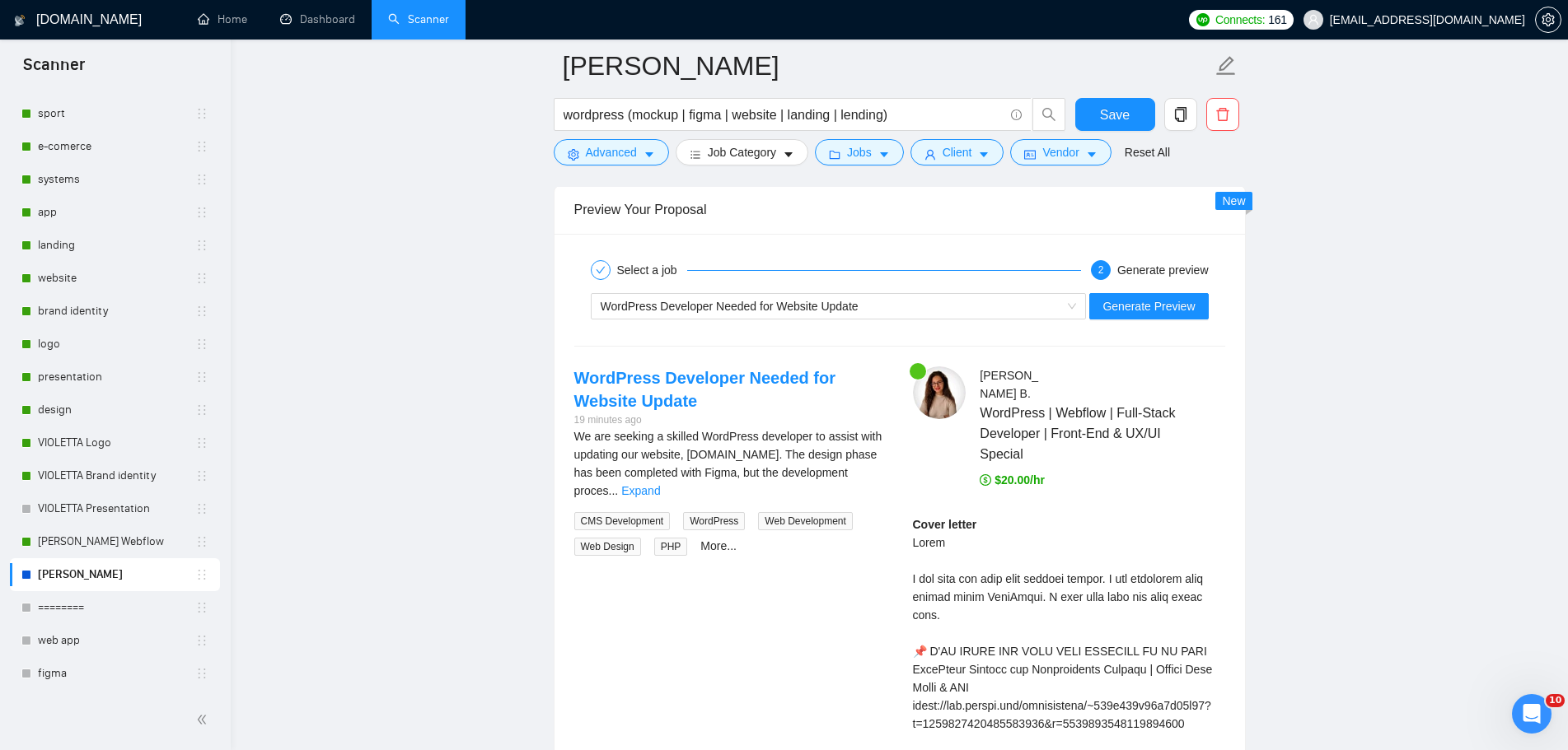
scroll to position [3376, 0]
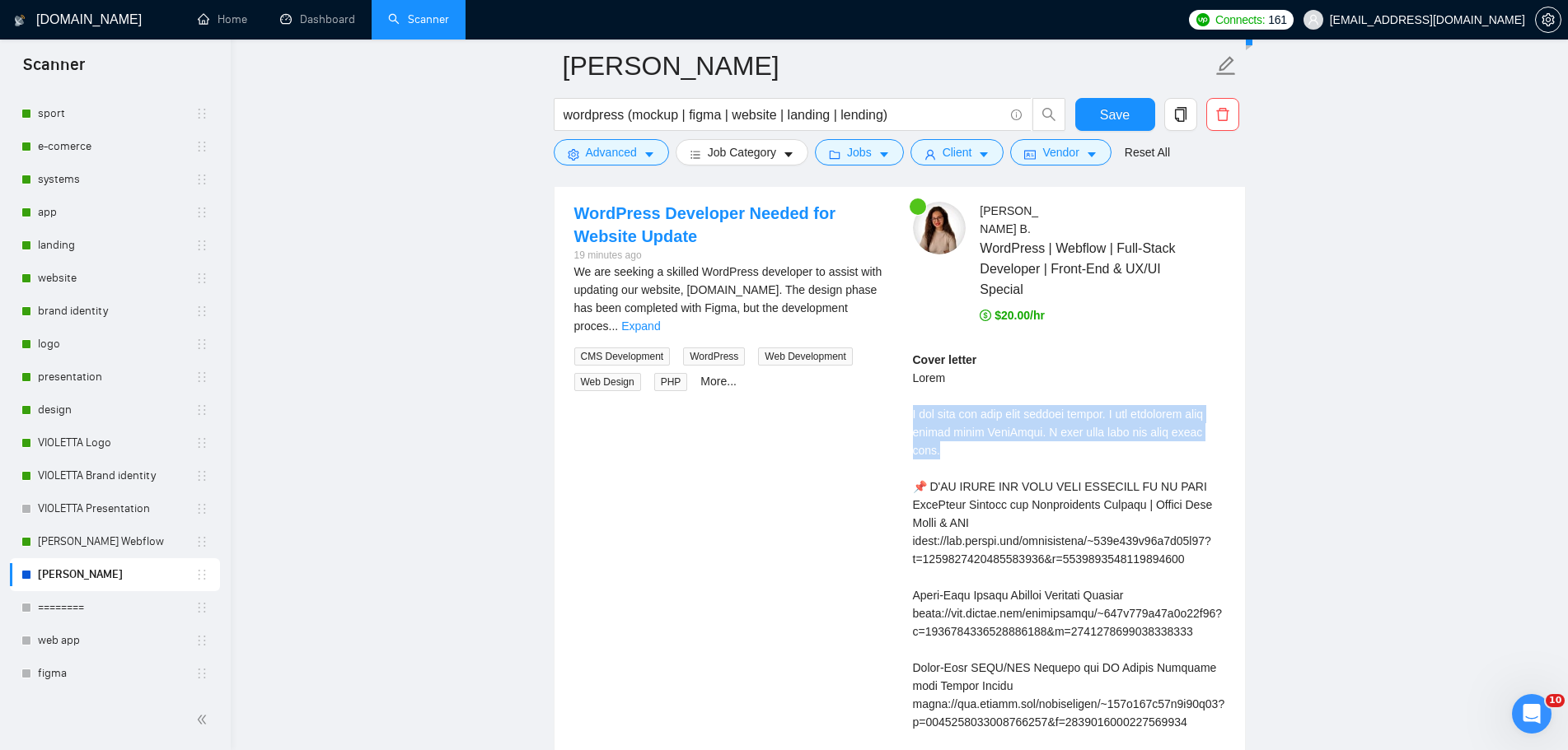
drag, startPoint x: 911, startPoint y: 389, endPoint x: 965, endPoint y: 432, distance: 69.0
click at [954, 440] on div at bounding box center [954, 440] width 0 height 0
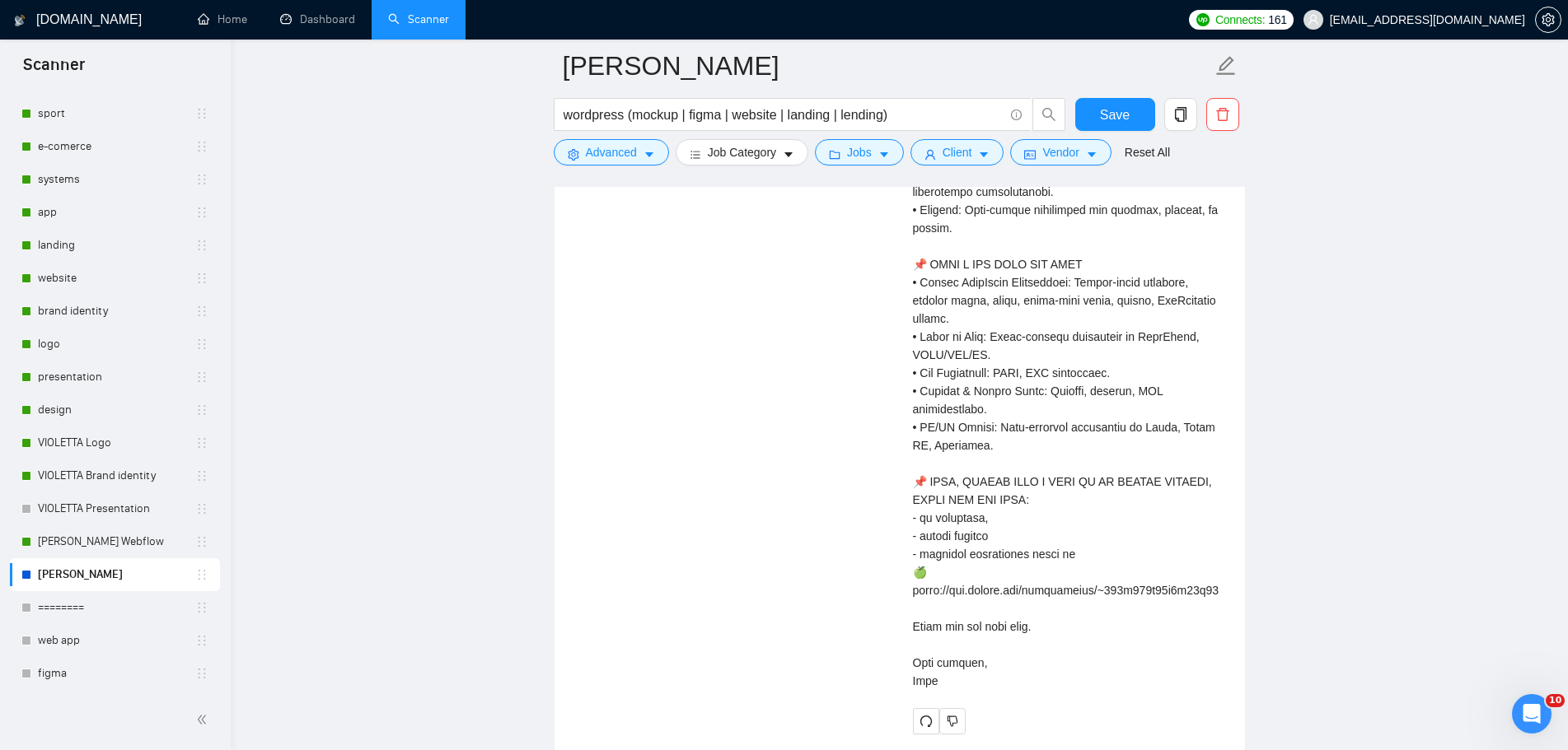
scroll to position [4200, 0]
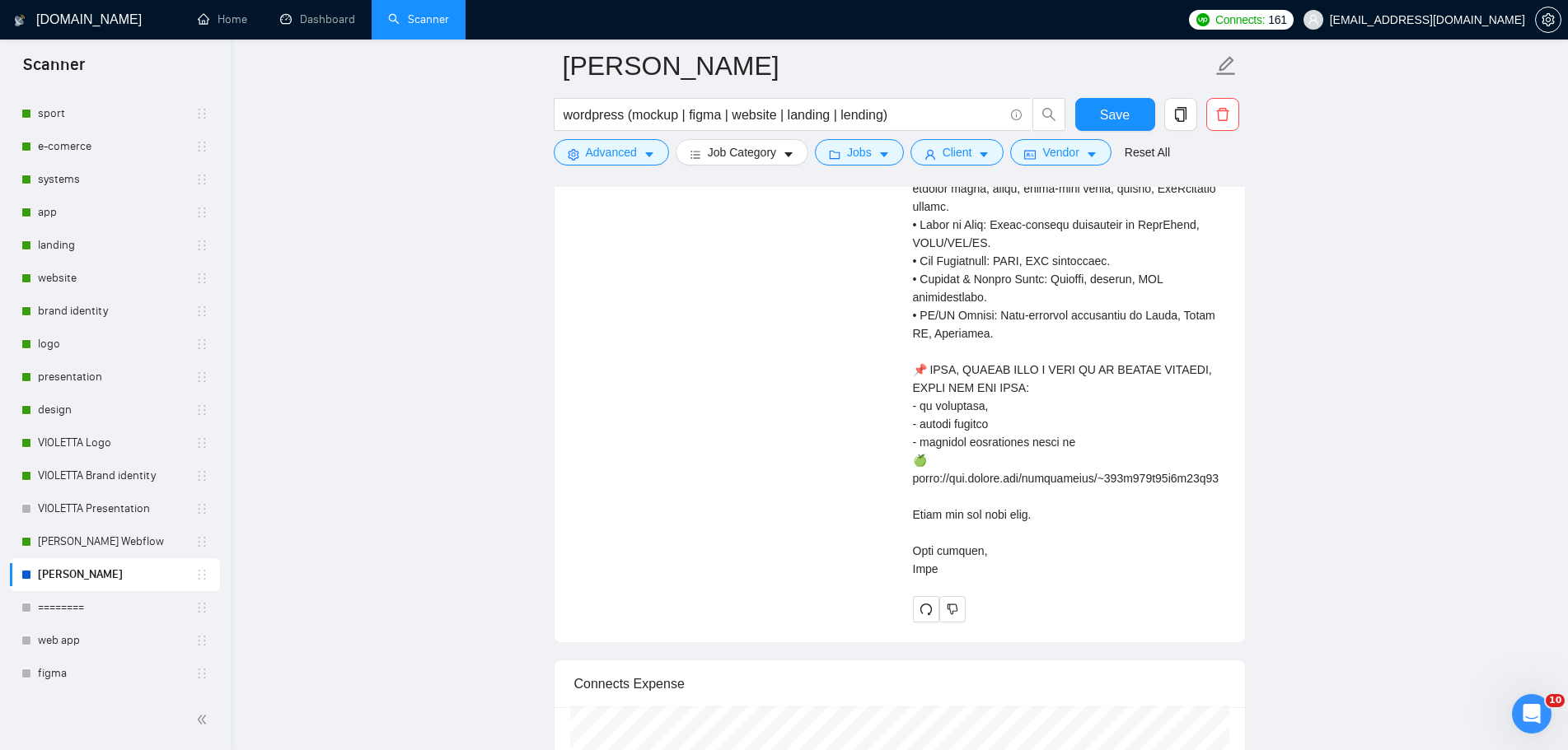
drag, startPoint x: 912, startPoint y: 356, endPoint x: 1109, endPoint y: 545, distance: 273.0
click at [1109, 545] on div "Cover letter" at bounding box center [1068, 52] width 312 height 1051
copy div "Lorem I dol sita con adip elit seddoei tempor. I utl etdolorem aliq enimad mini…"
